Goal: Communication & Community: Ask a question

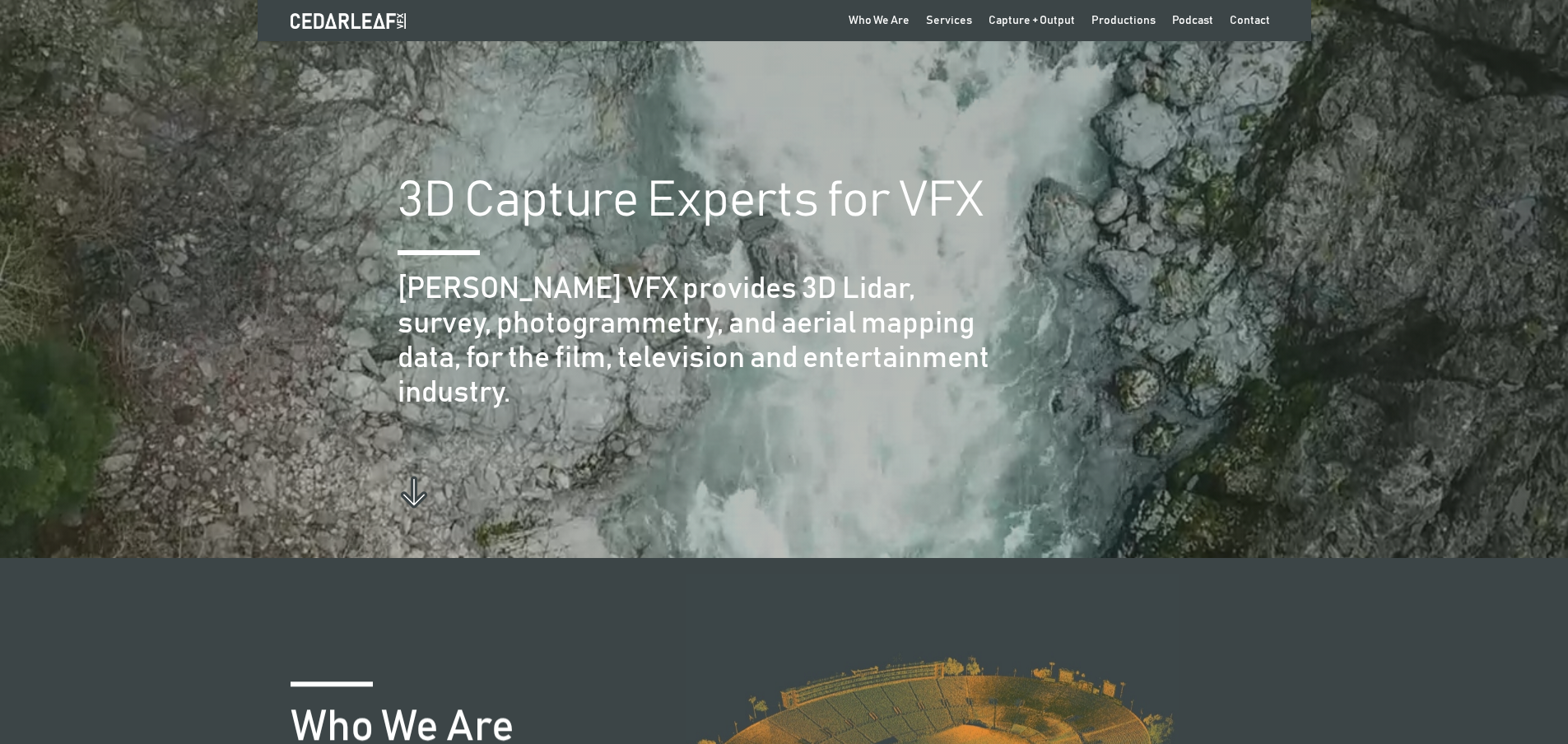
click at [1221, 0] on link "Contact" at bounding box center [1249, 20] width 56 height 42
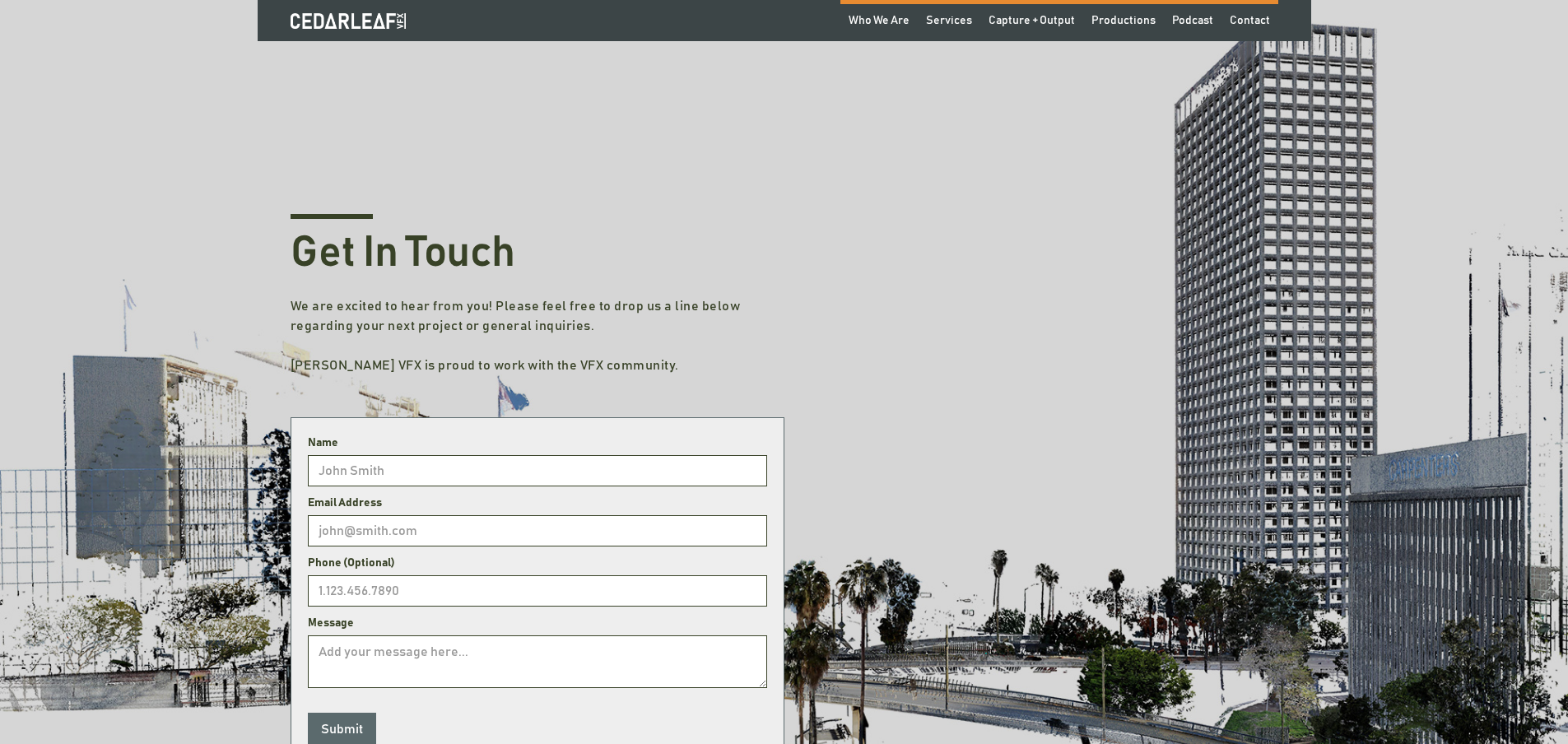
scroll to position [274, 0]
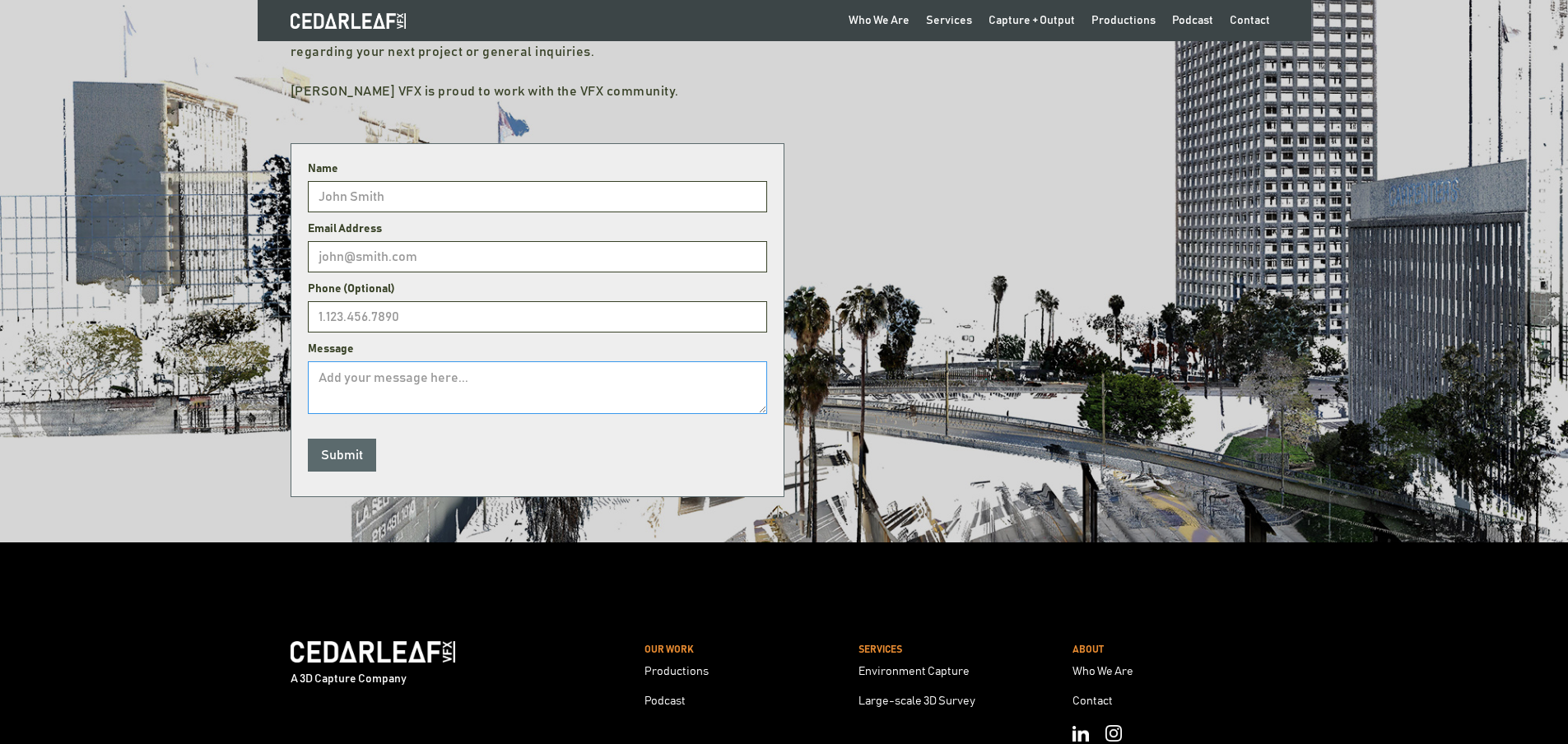
drag, startPoint x: 619, startPoint y: 388, endPoint x: 507, endPoint y: 352, distance: 117.6
click at [618, 388] on textarea "Message" at bounding box center [537, 387] width 459 height 53
click at [449, 338] on form "Name Email Address Phone (Optional) Message Submit" at bounding box center [537, 320] width 494 height 354
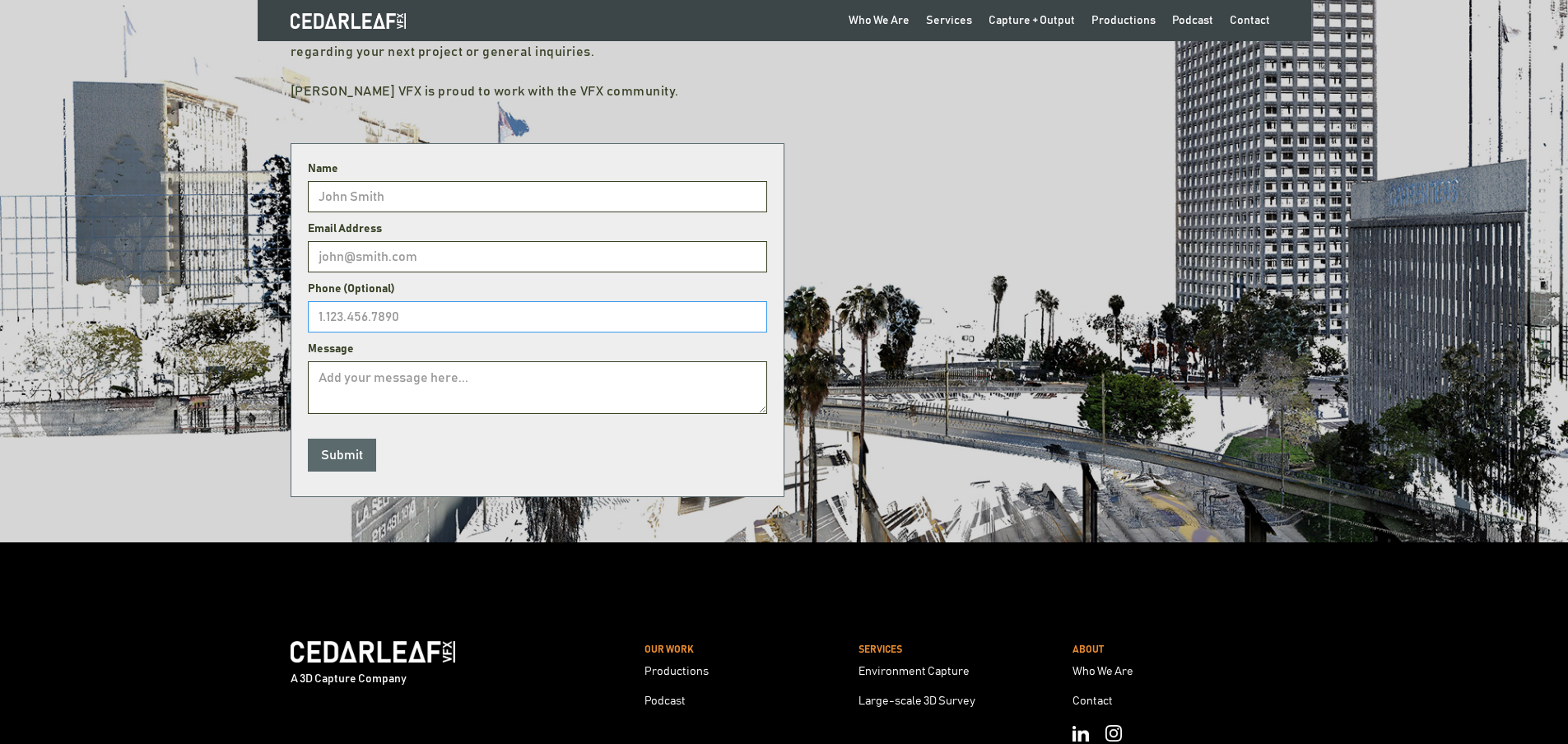
click at [438, 327] on input "Get In Touch" at bounding box center [537, 317] width 459 height 31
type input "8149805065"
type input "David Bennett"
type input "david.bennett@wikithinkers.org"
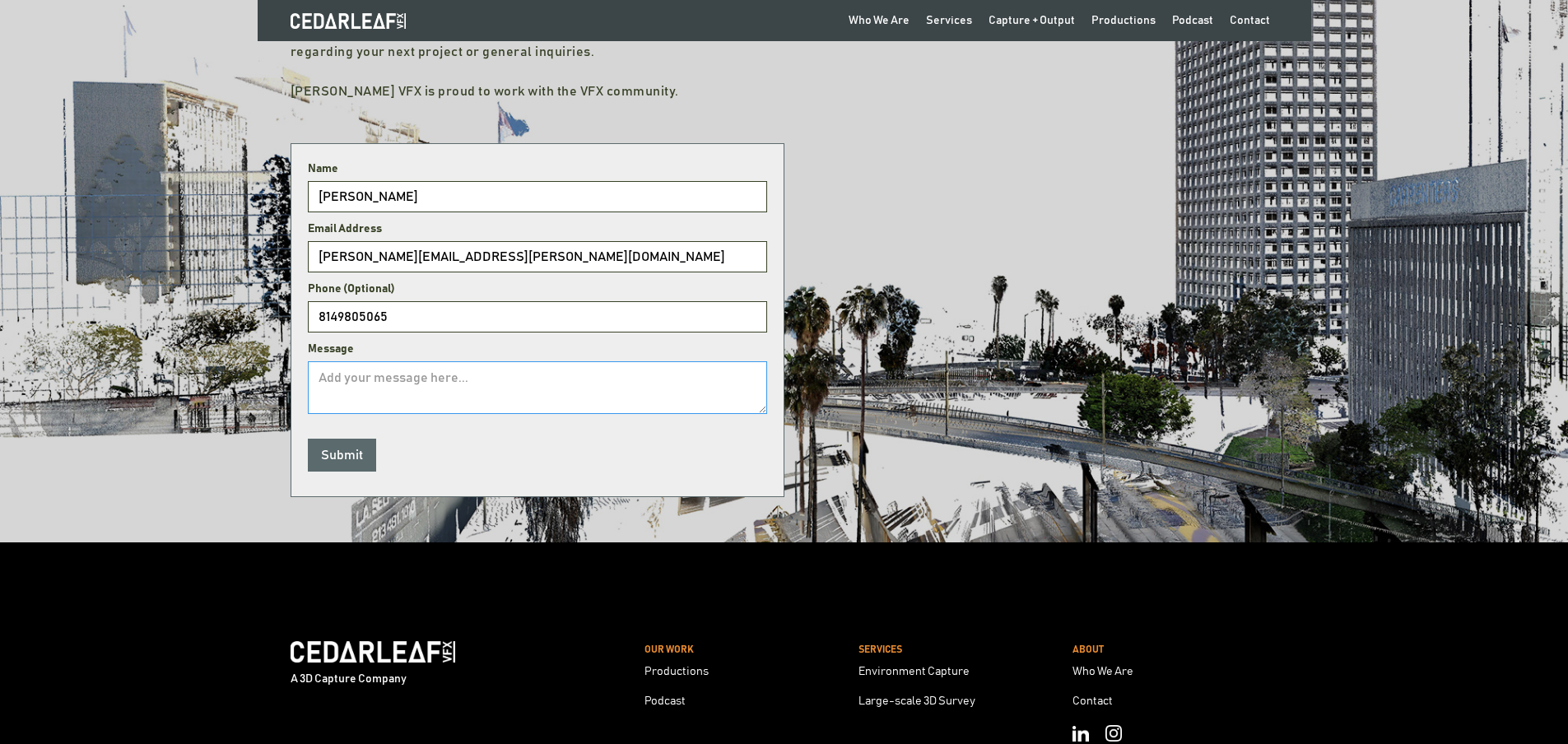
click at [356, 371] on textarea "Message" at bounding box center [537, 387] width 459 height 53
paste textarea "David Bennett"
drag, startPoint x: 344, startPoint y: 450, endPoint x: 435, endPoint y: 434, distance: 92.4
click at [435, 434] on form "Name David Bennett Email Address david.bennett@wikithinkers.org Phone (Optional…" at bounding box center [537, 320] width 494 height 354
click at [472, 385] on textarea "David Bennett" at bounding box center [537, 387] width 459 height 53
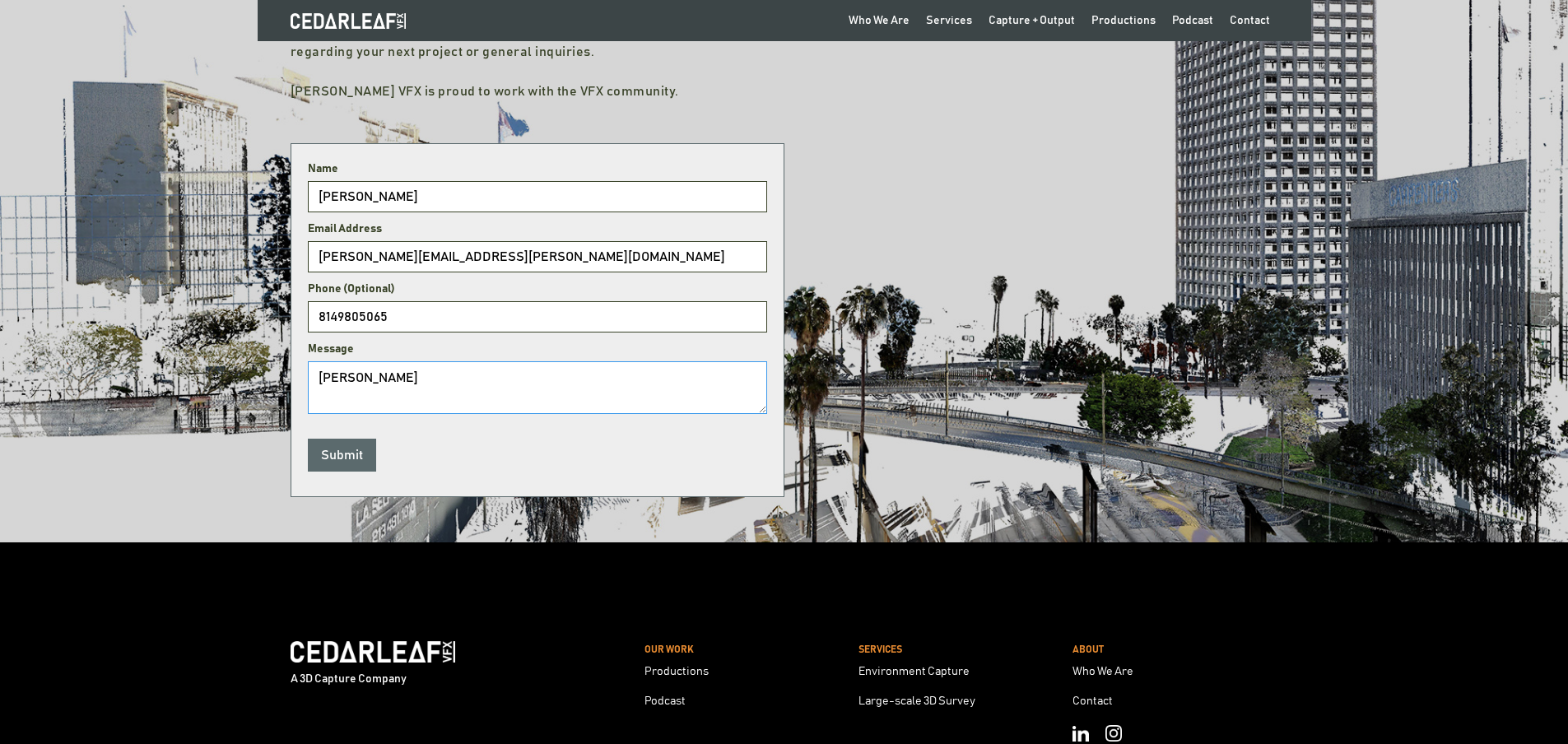
paste textarea "Wikipedia is considered to be the World’s most significant tool for reference m…"
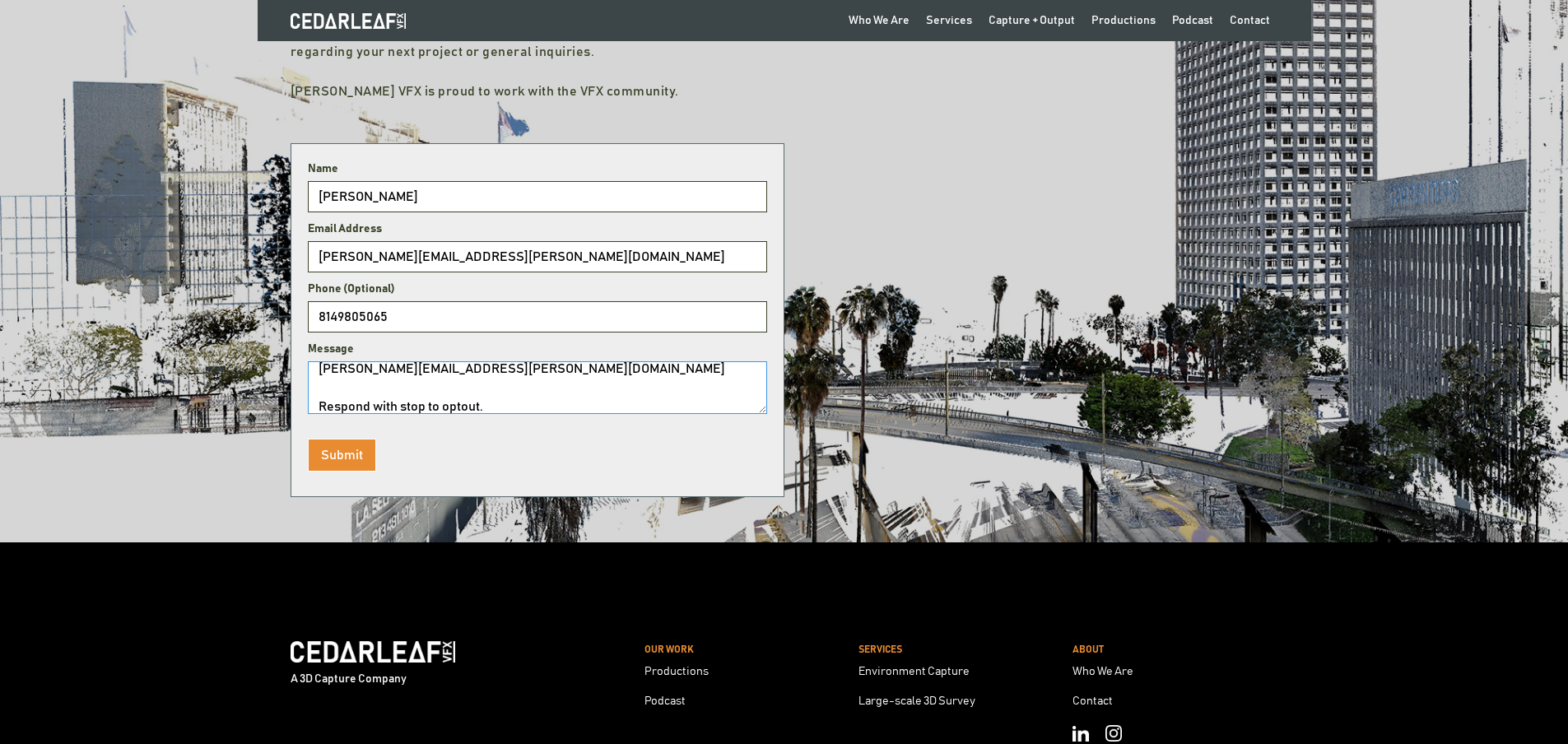
type textarea "Wikipedia is considered to be the World’s most significant tool for reference m…"
click at [334, 457] on input "Submit" at bounding box center [342, 455] width 68 height 33
type input "Please wait..."
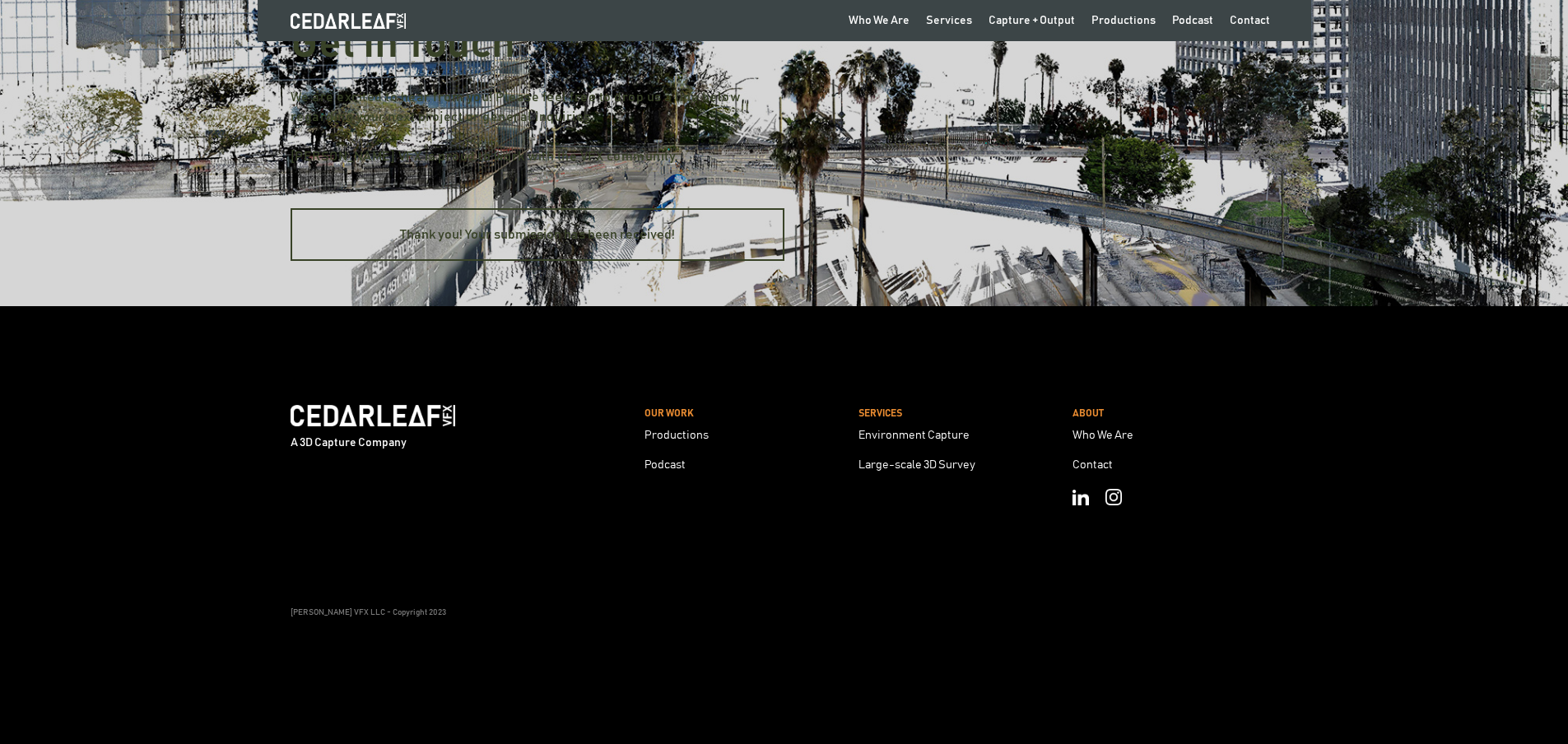
scroll to position [450, 0]
click at [453, 239] on div "Thank you! Your submission has been received!" at bounding box center [537, 235] width 458 height 17
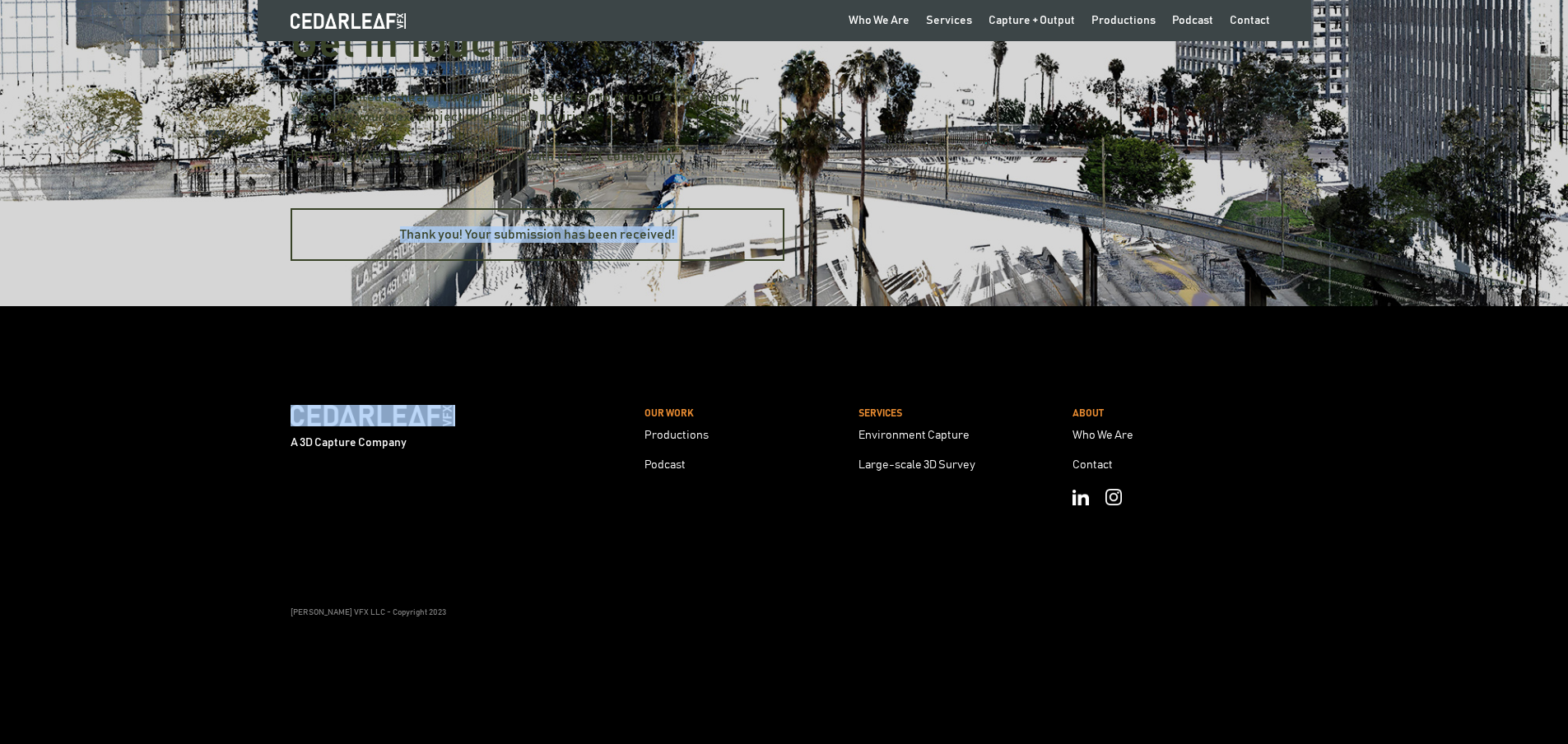
click at [453, 239] on div "Thank you! Your submission has been received!" at bounding box center [537, 235] width 458 height 17
